Goal: Complete application form: Complete application form

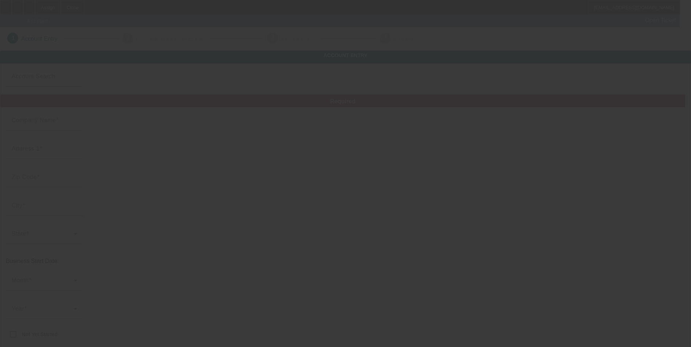
type input "CURIOUS [PERSON_NAME] TREE SERVICE"
type input "[STREET_ADDRESS][PERSON_NAME]"
type input "63130"
type input "[GEOGRAPHIC_DATA][PERSON_NAME]"
type input "[PHONE_NUMBER]"
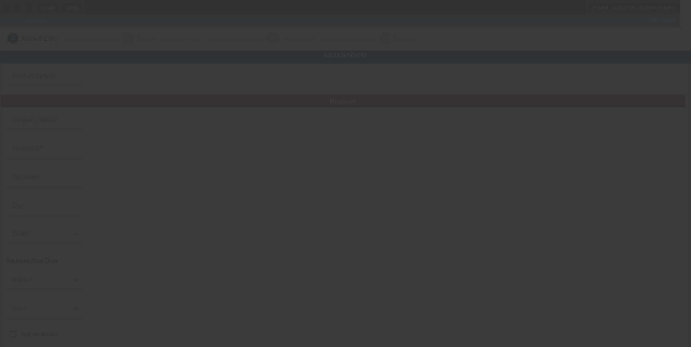
type input "[EMAIL_ADDRESS][DOMAIN_NAME]"
type input "[US_EMPLOYER_IDENTIFICATION_NUMBER]"
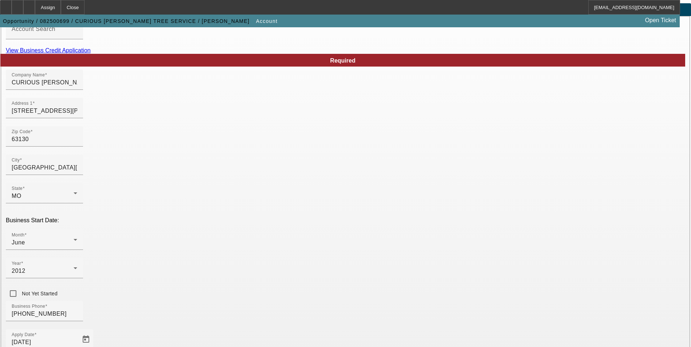
scroll to position [112, 0]
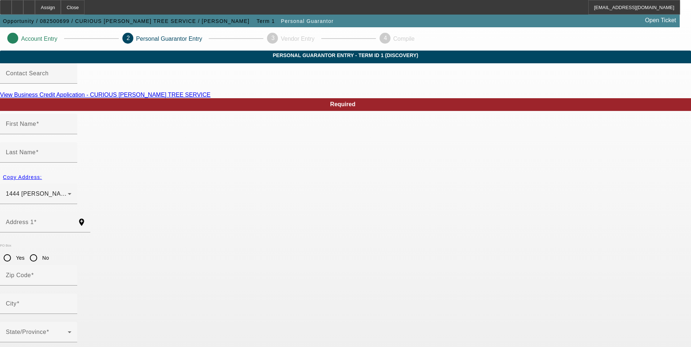
type input "TRAVIN"
type input "[PERSON_NAME]"
type input "1444 [PERSON_NAME]"
radio input "true"
type input "63130"
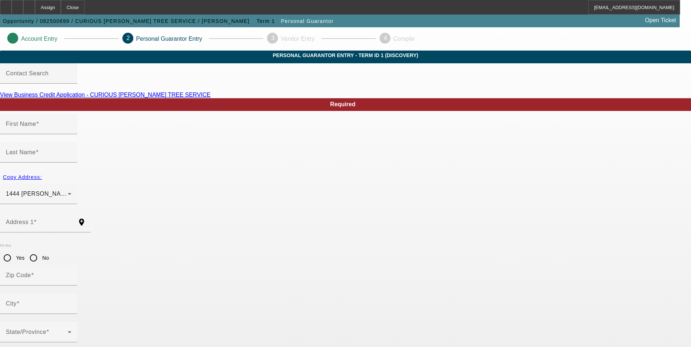
type input "Saint Louis"
type input "[PHONE_NUMBER]"
type input "100"
type input "361-76-9806"
type input "[EMAIL_ADDRESS][DOMAIN_NAME]"
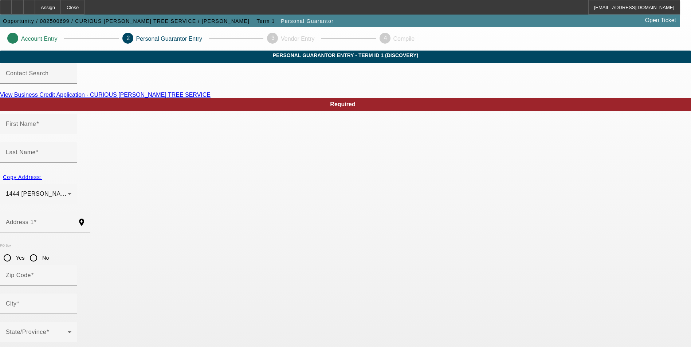
type input "[PHONE_NUMBER]"
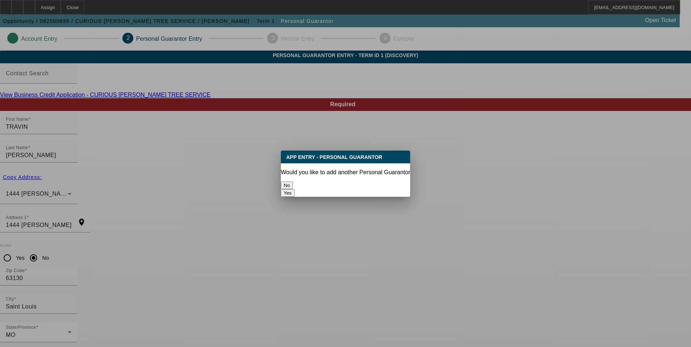
click at [293, 182] on button "No" at bounding box center [287, 186] width 12 height 8
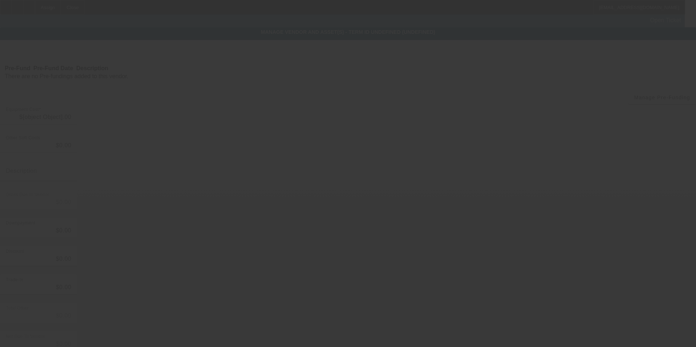
type input "$65,000.00"
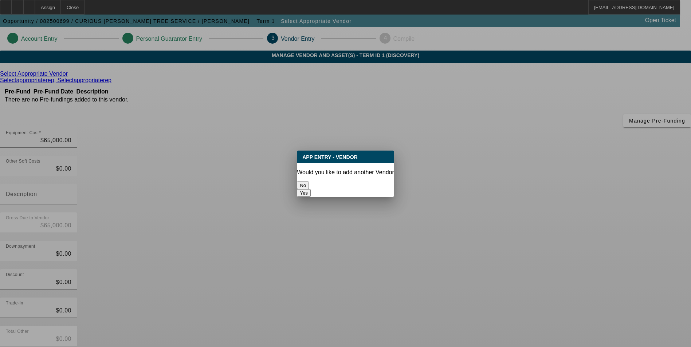
click at [309, 182] on button "No" at bounding box center [303, 186] width 12 height 8
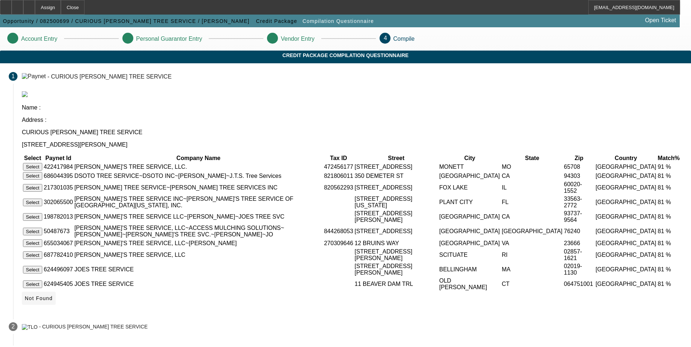
click at [53, 302] on span "Not Found" at bounding box center [39, 299] width 28 height 6
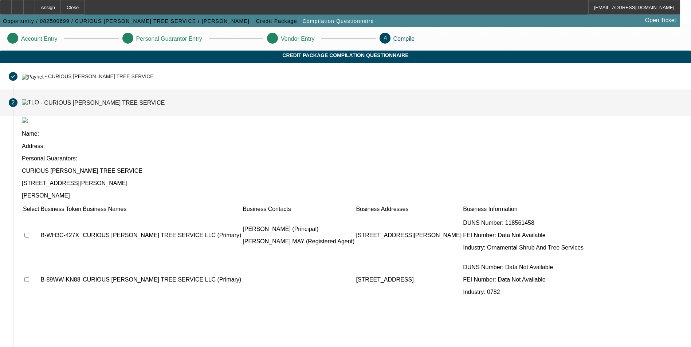
scroll to position [4, 0]
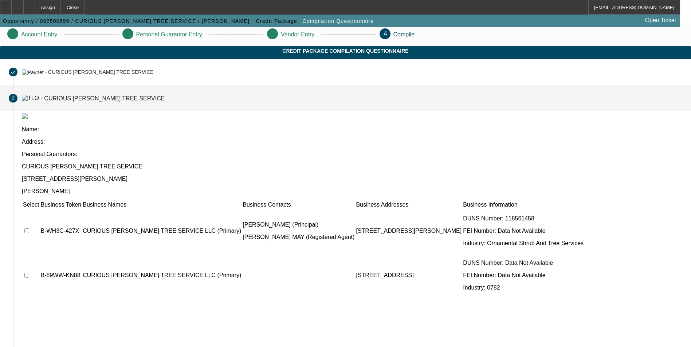
click at [39, 209] on td at bounding box center [31, 231] width 17 height 44
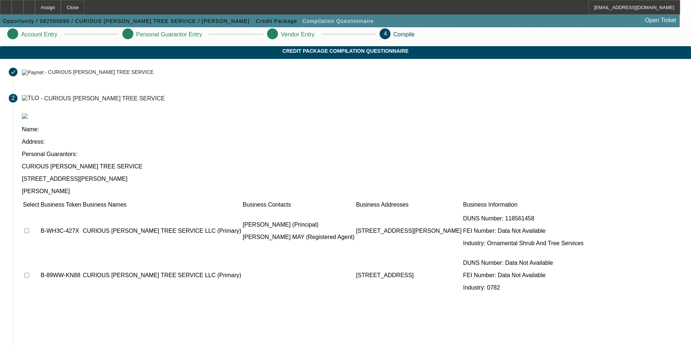
click at [29, 229] on input "checkbox" at bounding box center [26, 231] width 5 height 5
checkbox input "true"
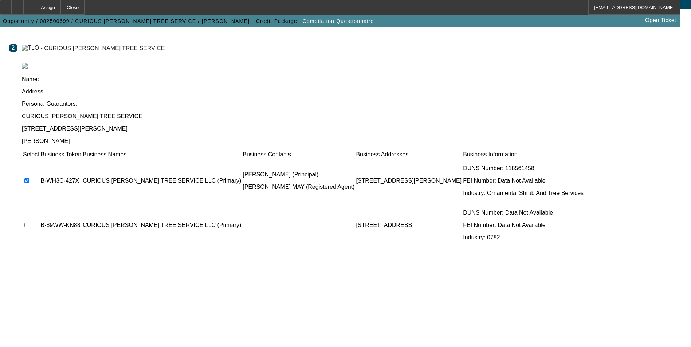
scroll to position [55, 0]
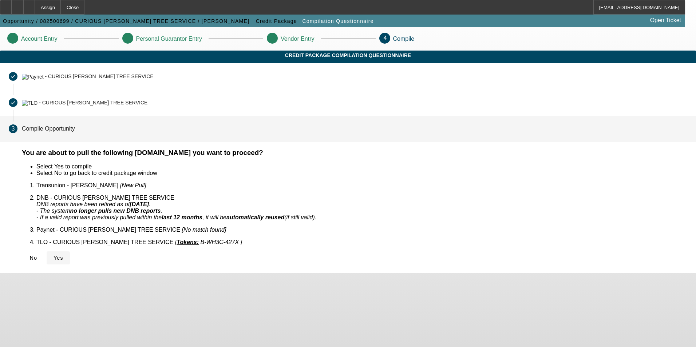
click at [63, 255] on span "Yes" at bounding box center [59, 258] width 10 height 6
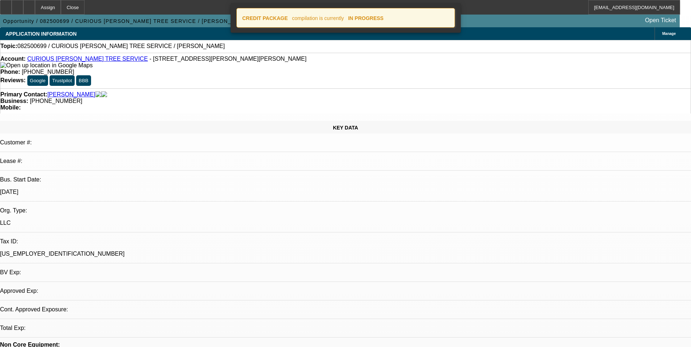
select select "0"
select select "2"
select select "0.1"
select select "1"
select select "2"
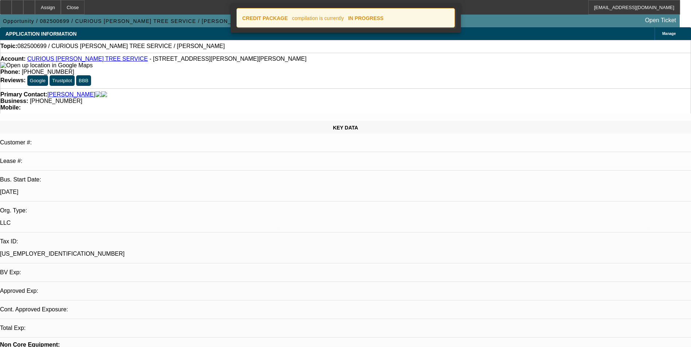
select select "4"
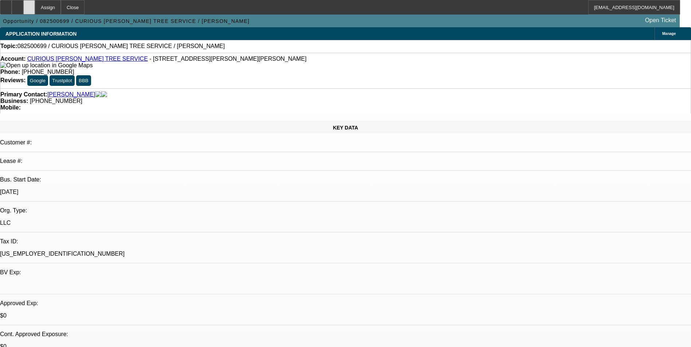
click at [35, 13] on div at bounding box center [29, 7] width 12 height 15
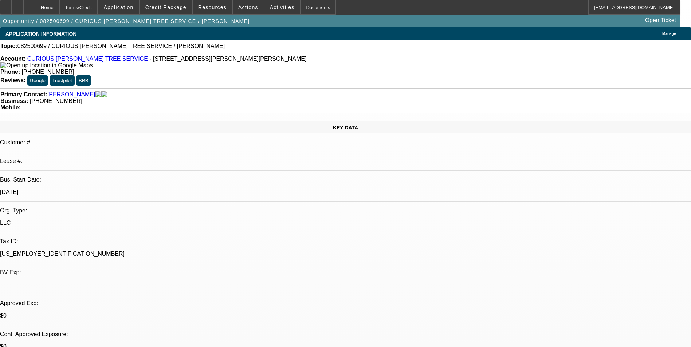
select select "0"
select select "2"
select select "0.1"
select select "4"
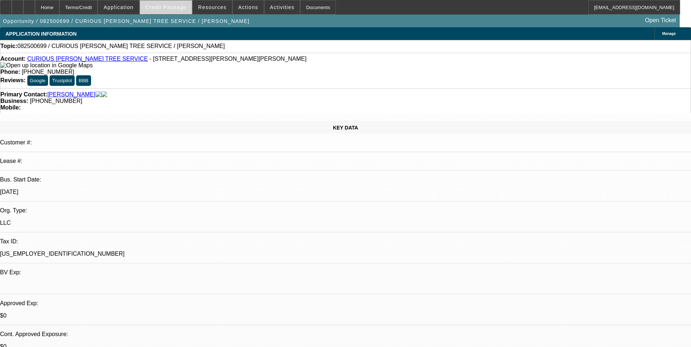
click at [172, 8] on span "Credit Package" at bounding box center [165, 7] width 41 height 6
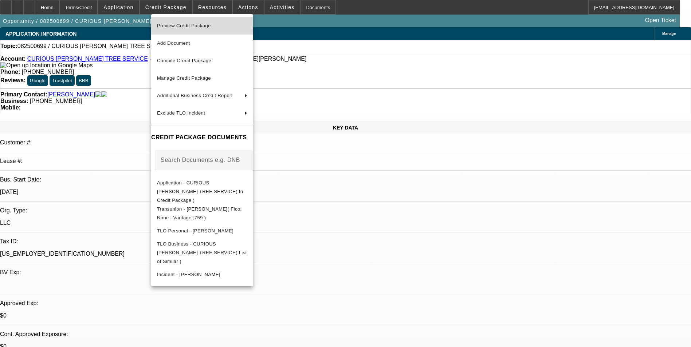
click at [180, 25] on span "Preview Credit Package" at bounding box center [184, 25] width 54 height 5
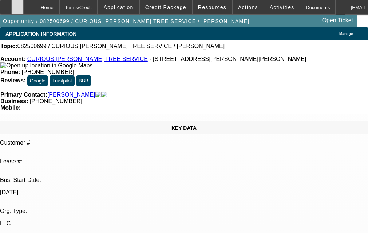
click at [17, 5] on icon at bounding box center [17, 5] width 0 height 0
